Goal: Navigation & Orientation: Find specific page/section

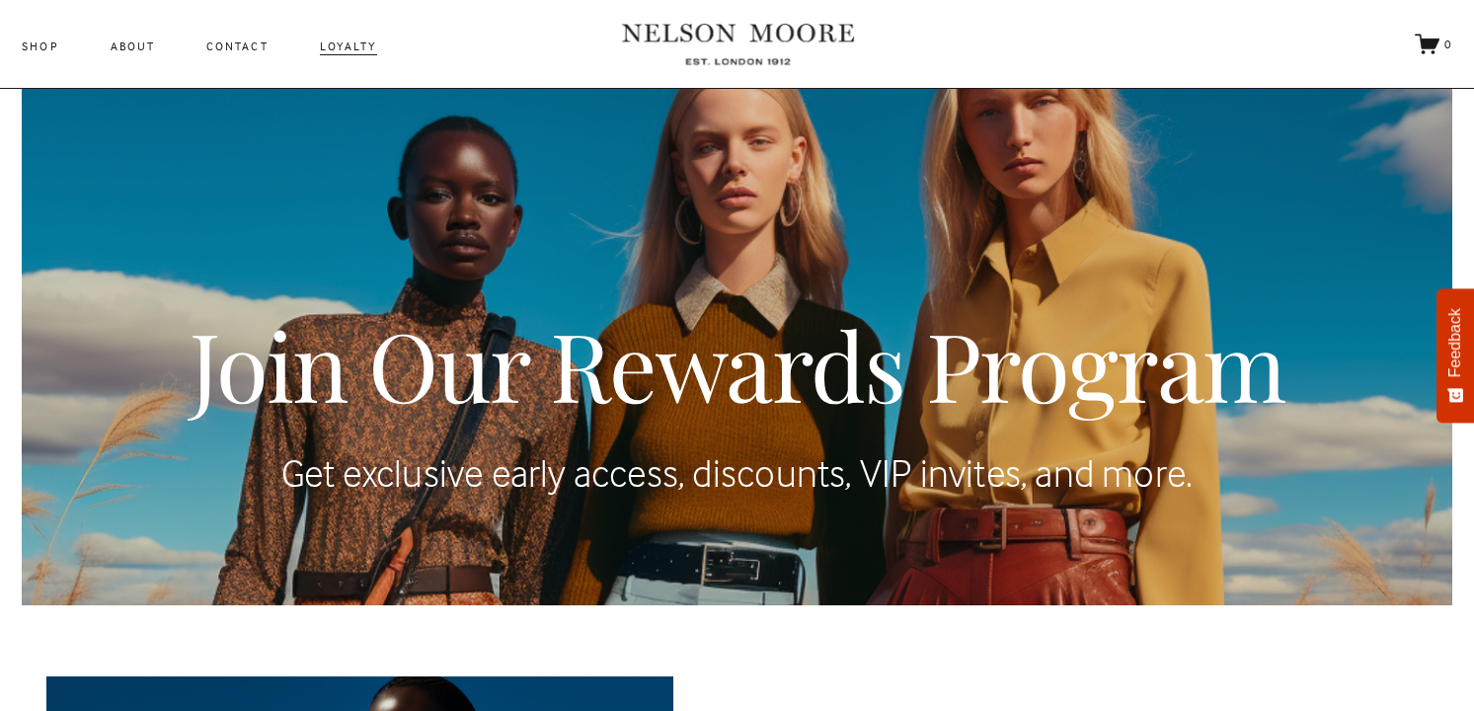
click at [244, 50] on link "Contact" at bounding box center [236, 47] width 61 height 22
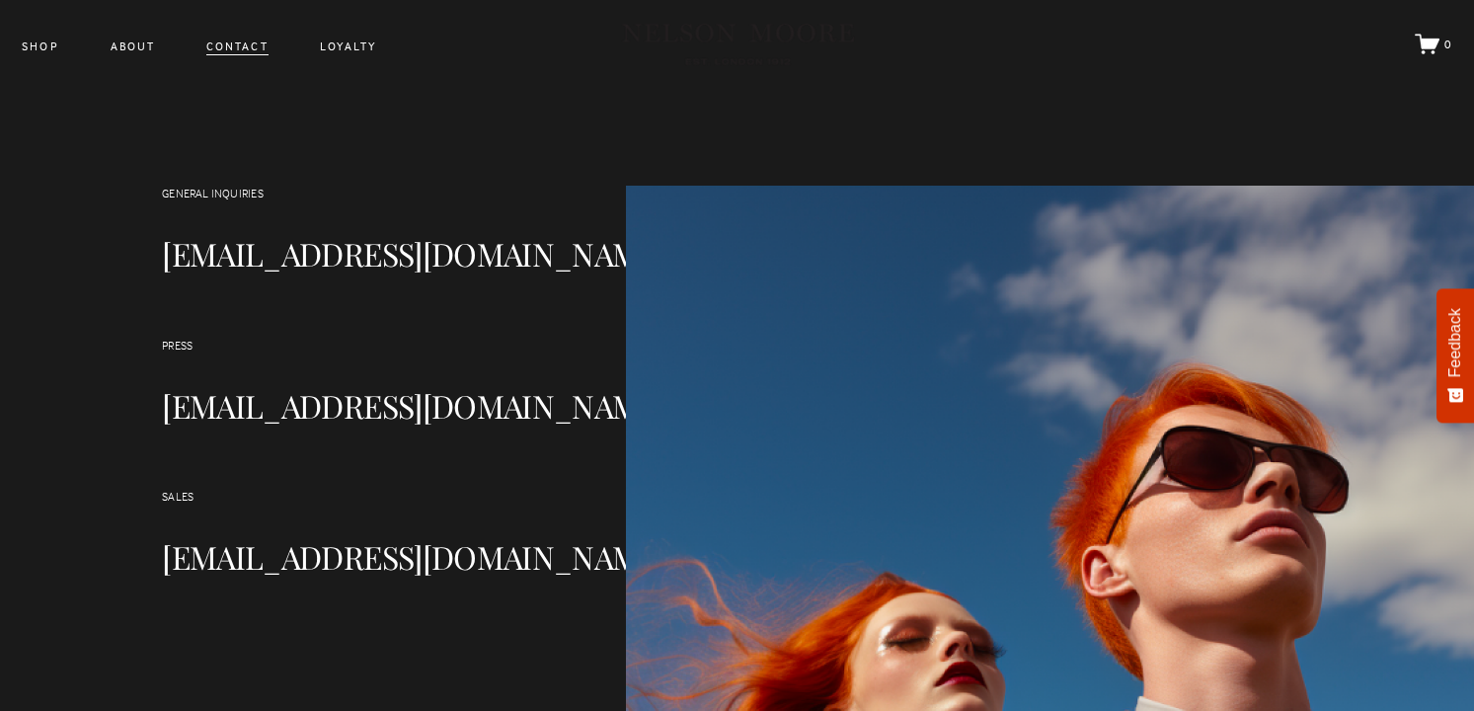
click at [133, 51] on link "About" at bounding box center [133, 47] width 44 height 22
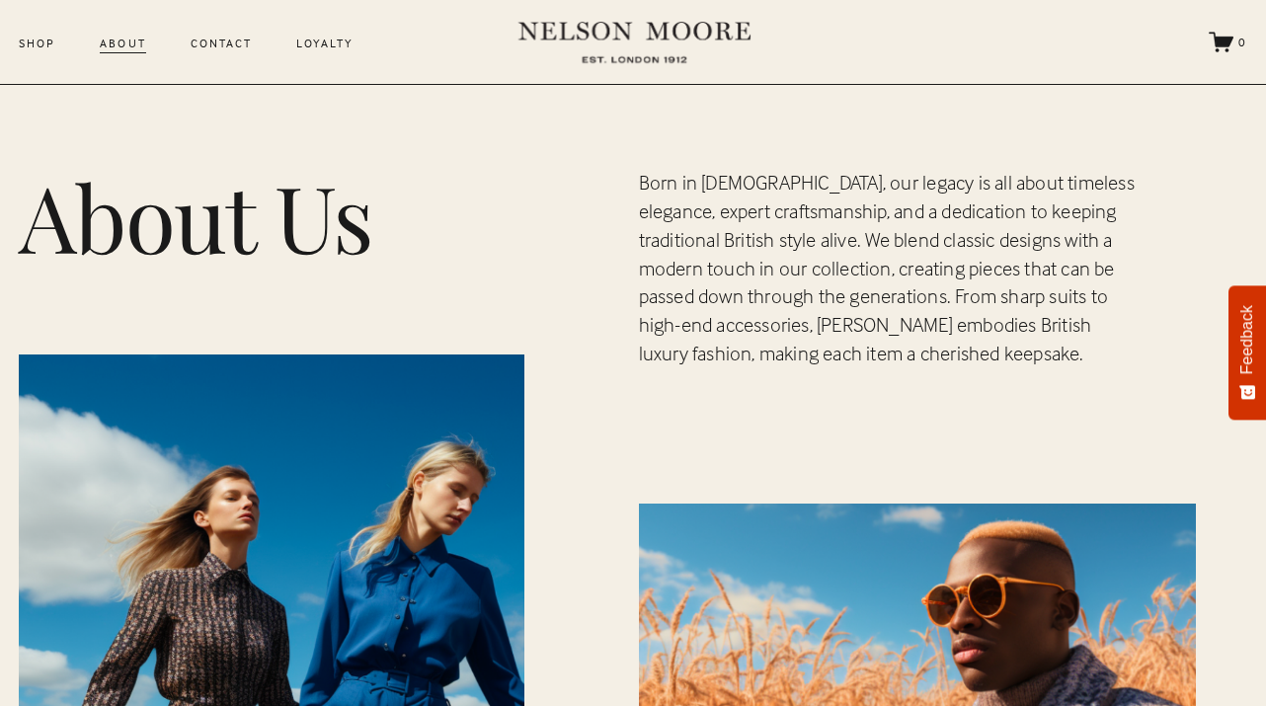
click at [49, 47] on link "Shop" at bounding box center [37, 44] width 37 height 22
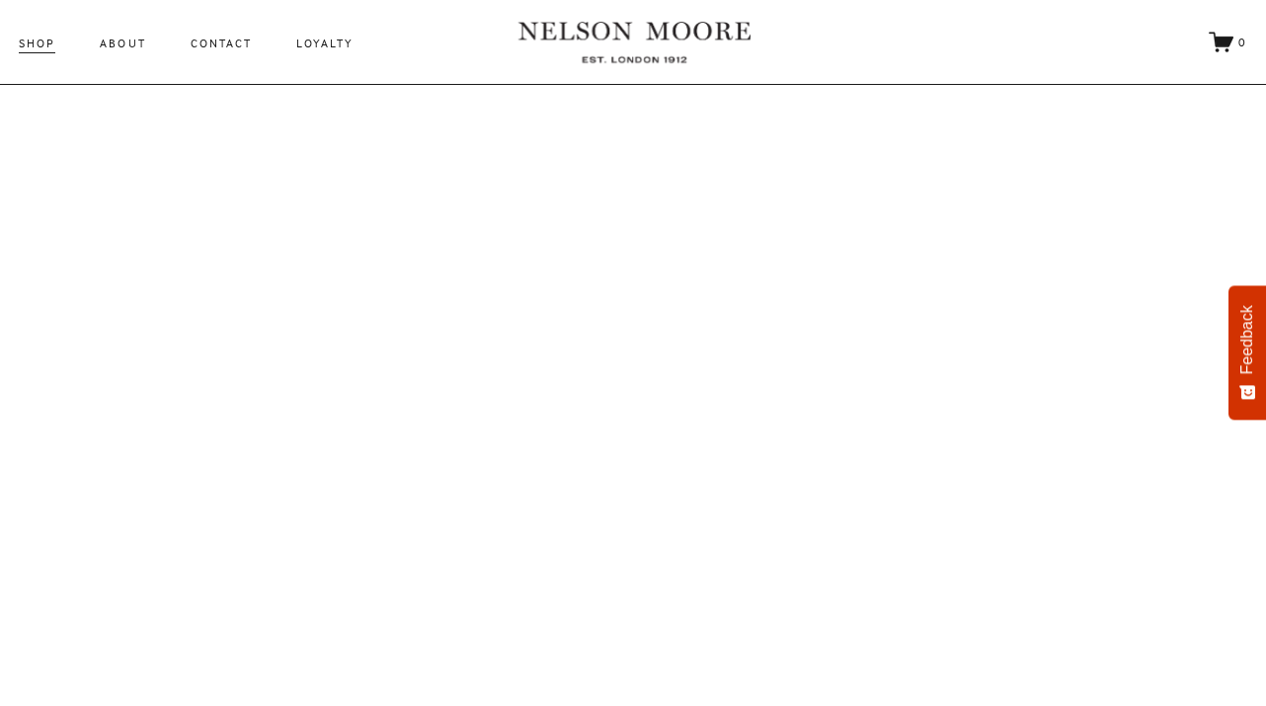
click at [118, 47] on link "About" at bounding box center [122, 44] width 45 height 22
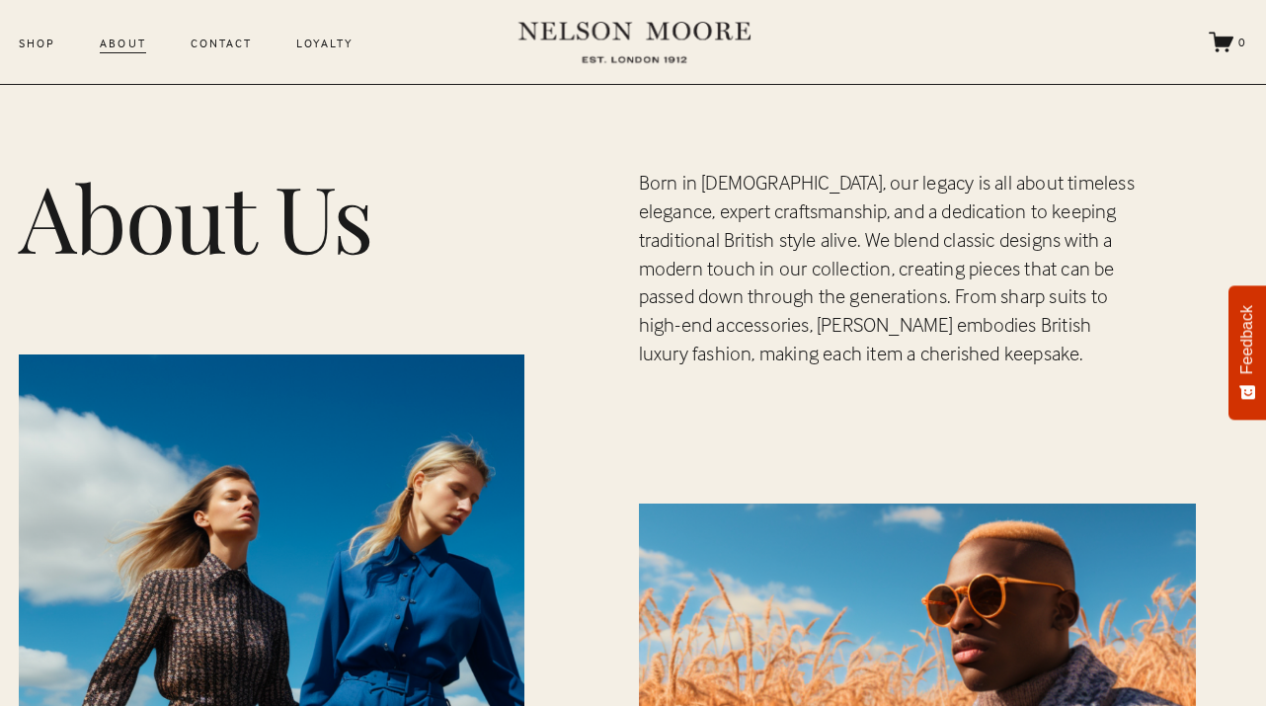
click at [219, 52] on link "Contact" at bounding box center [221, 44] width 61 height 22
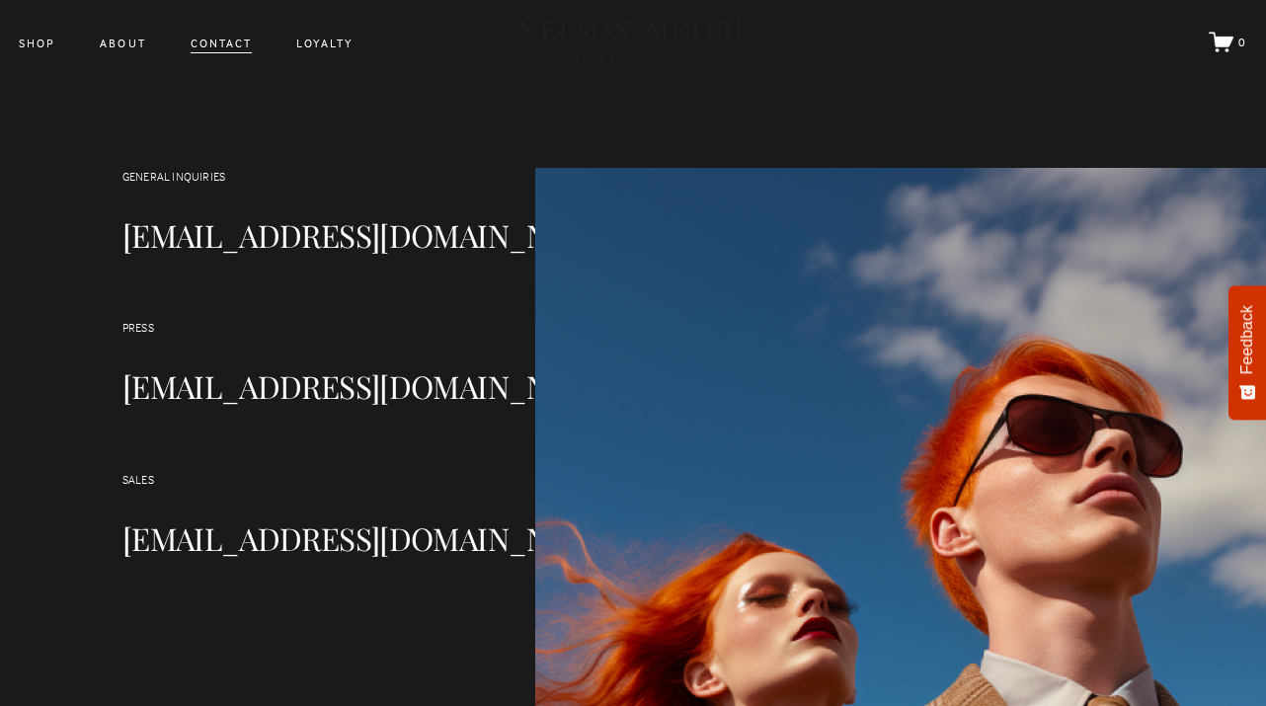
click at [332, 58] on div "Shop About Contact Loyalty" at bounding box center [430, 42] width 822 height 59
click at [322, 39] on link "Loyalty" at bounding box center [324, 44] width 57 height 22
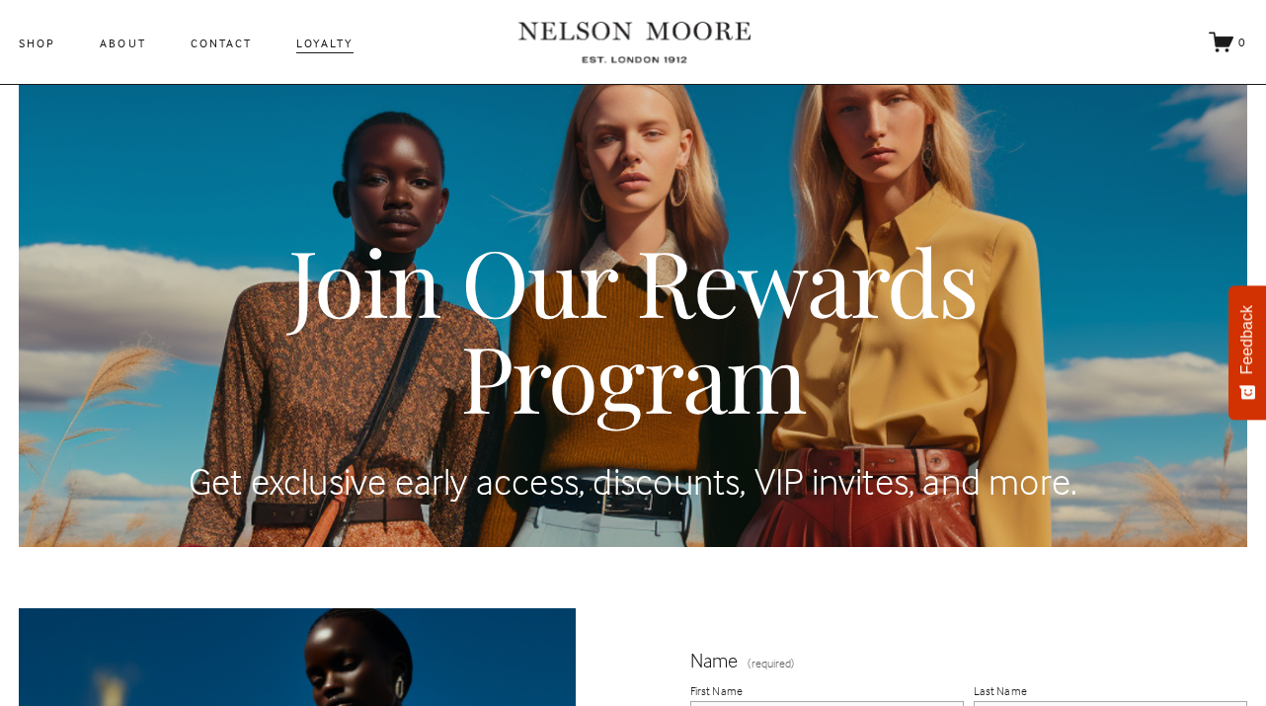
click at [144, 48] on nav "Shop About Contact Loyalty" at bounding box center [186, 44] width 335 height 22
click at [127, 46] on link "About" at bounding box center [122, 44] width 45 height 22
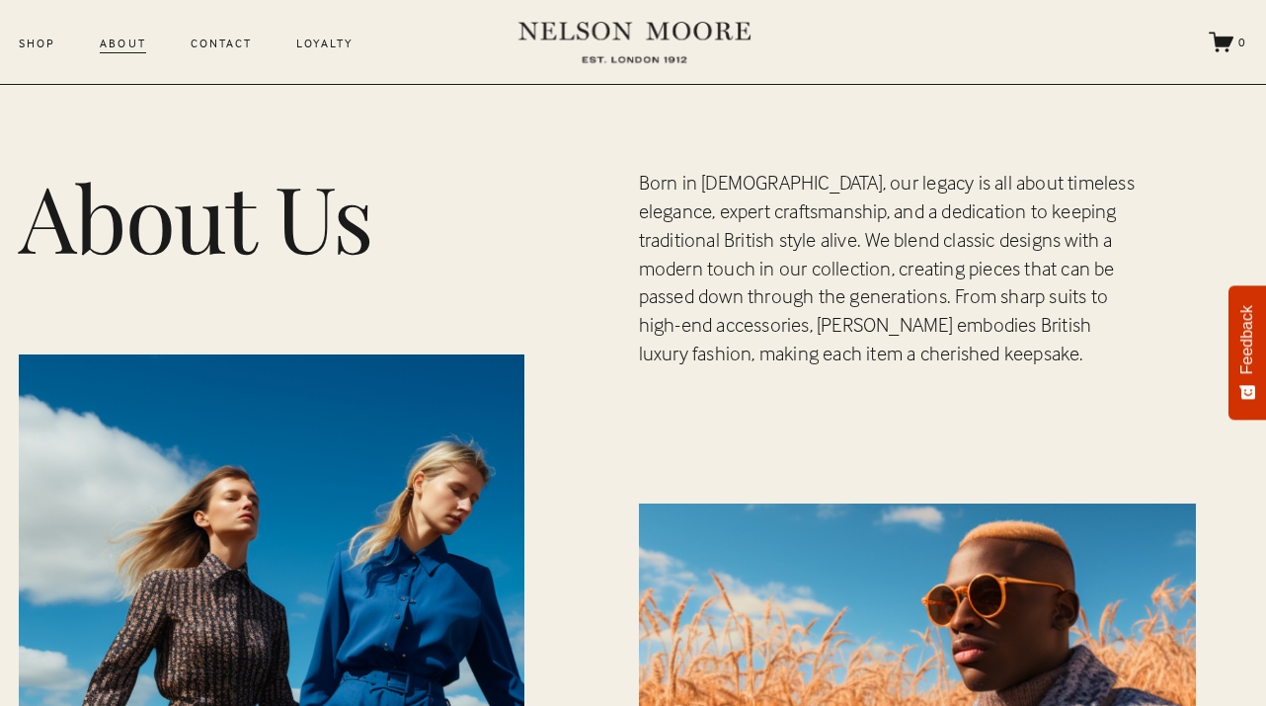
click at [221, 49] on link "Contact" at bounding box center [221, 44] width 61 height 22
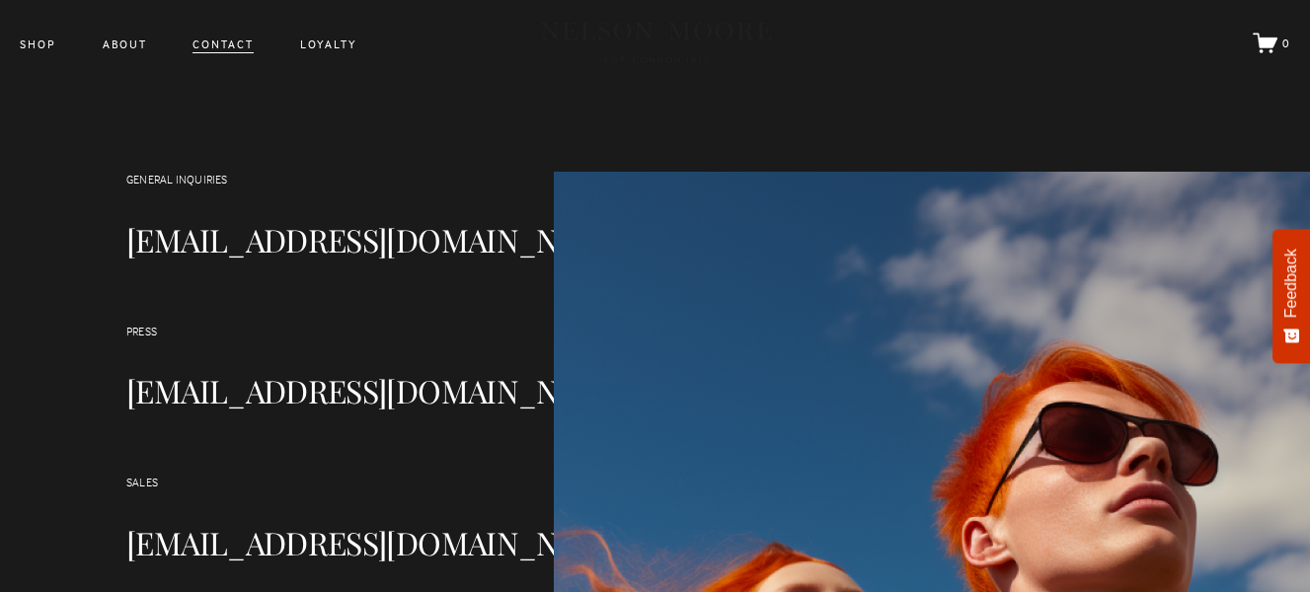
click at [321, 51] on link "Loyalty" at bounding box center [328, 45] width 57 height 22
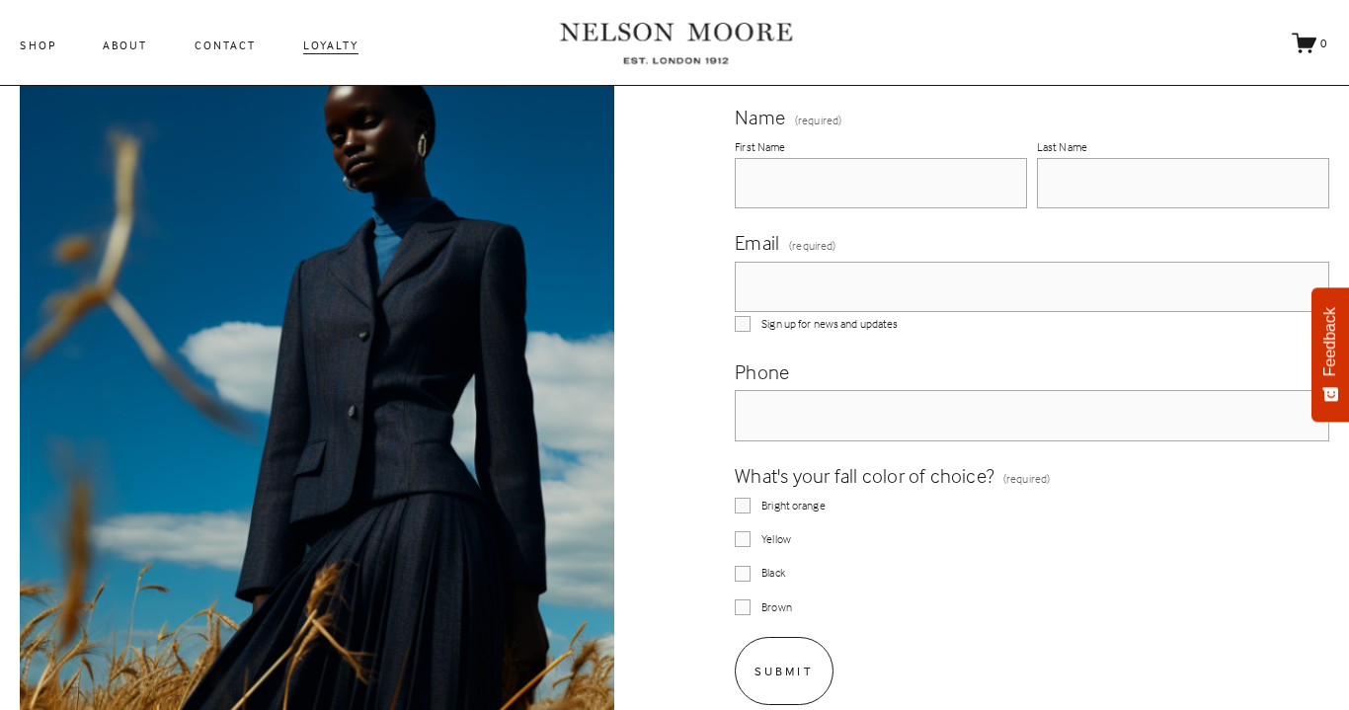
scroll to position [794, 0]
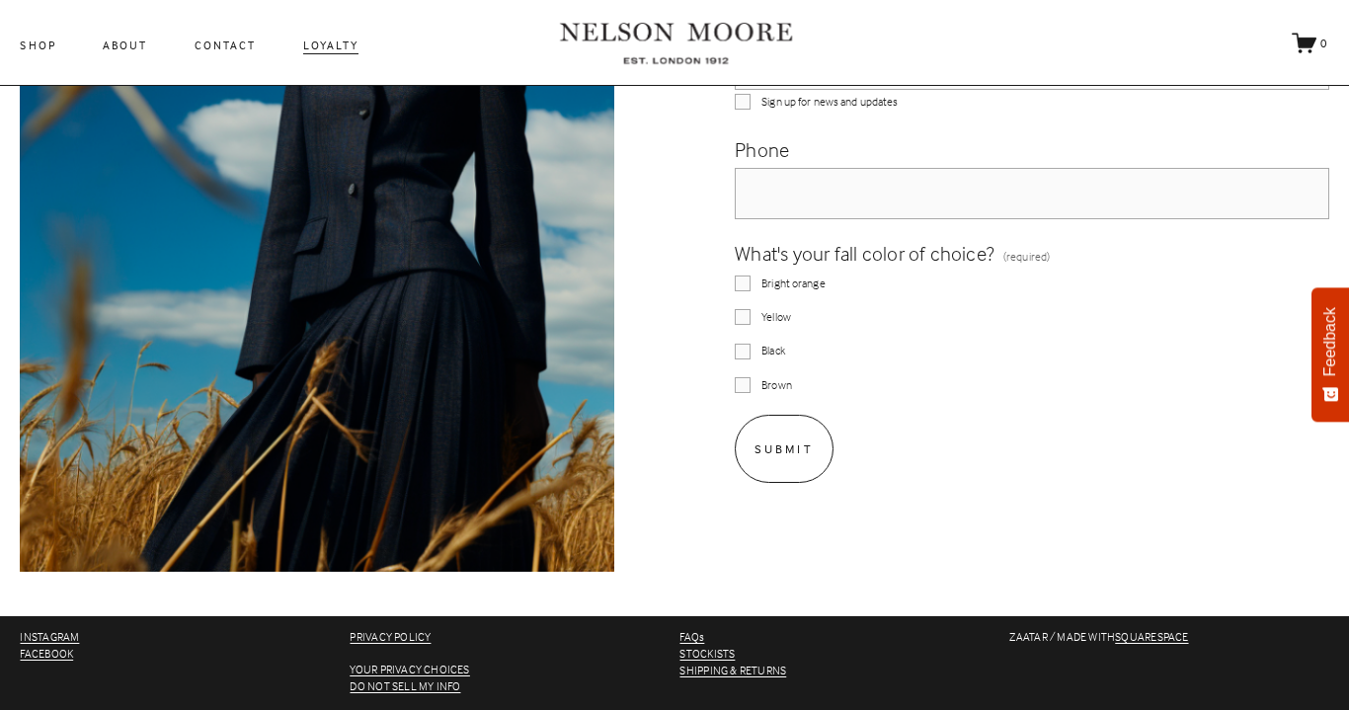
click at [1116, 449] on div "Submit Submit" at bounding box center [1031, 449] width 593 height 68
